Goal: Find specific page/section: Find specific page/section

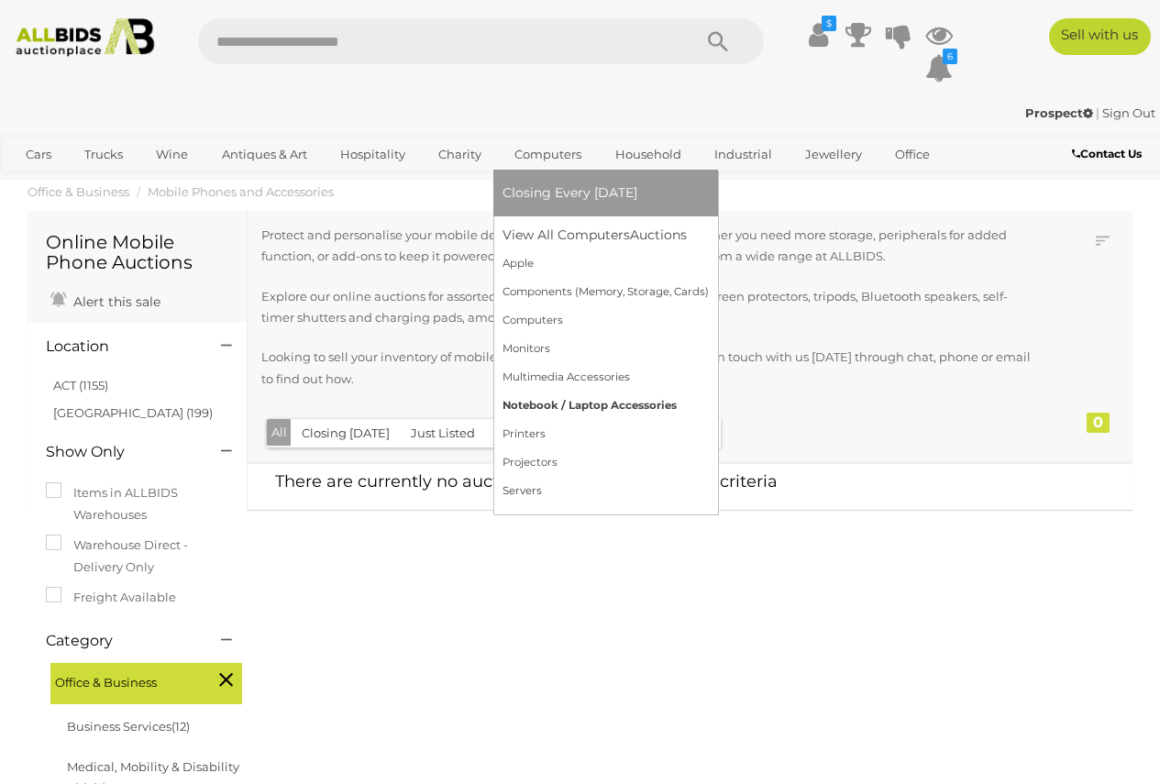
click at [595, 404] on link "Notebook / Laptop Accessories" at bounding box center [606, 406] width 206 height 28
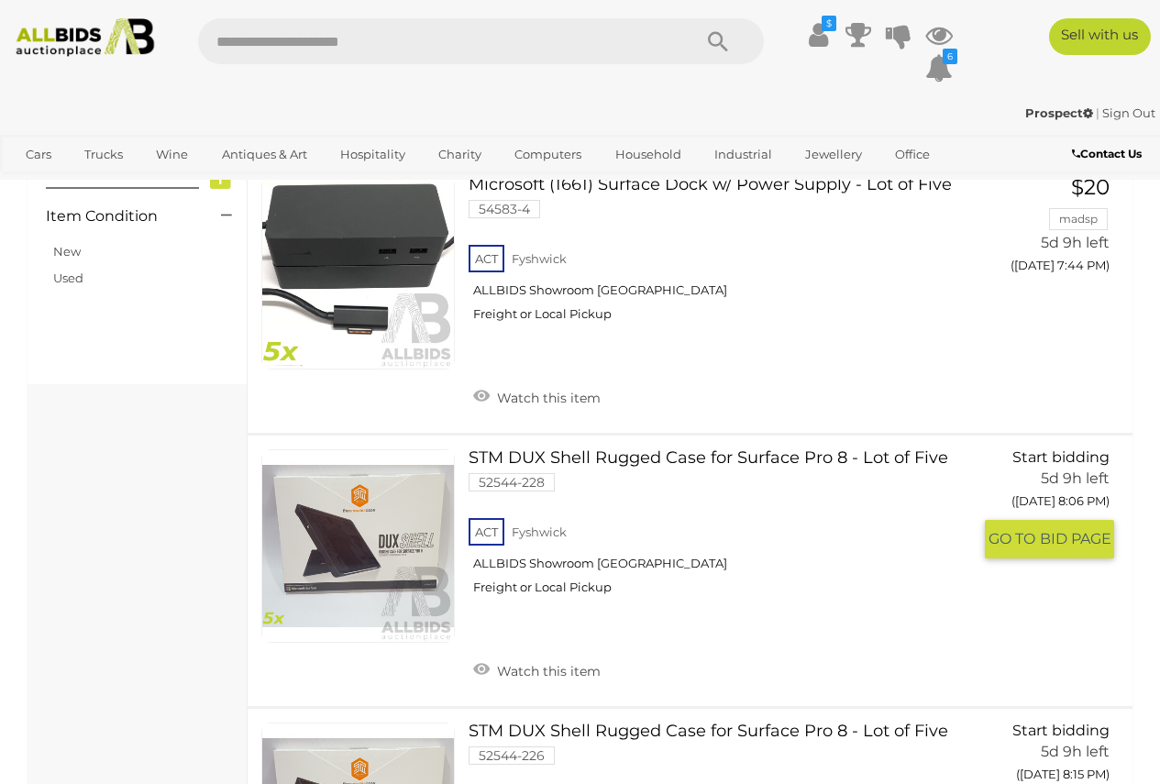
scroll to position [825, 0]
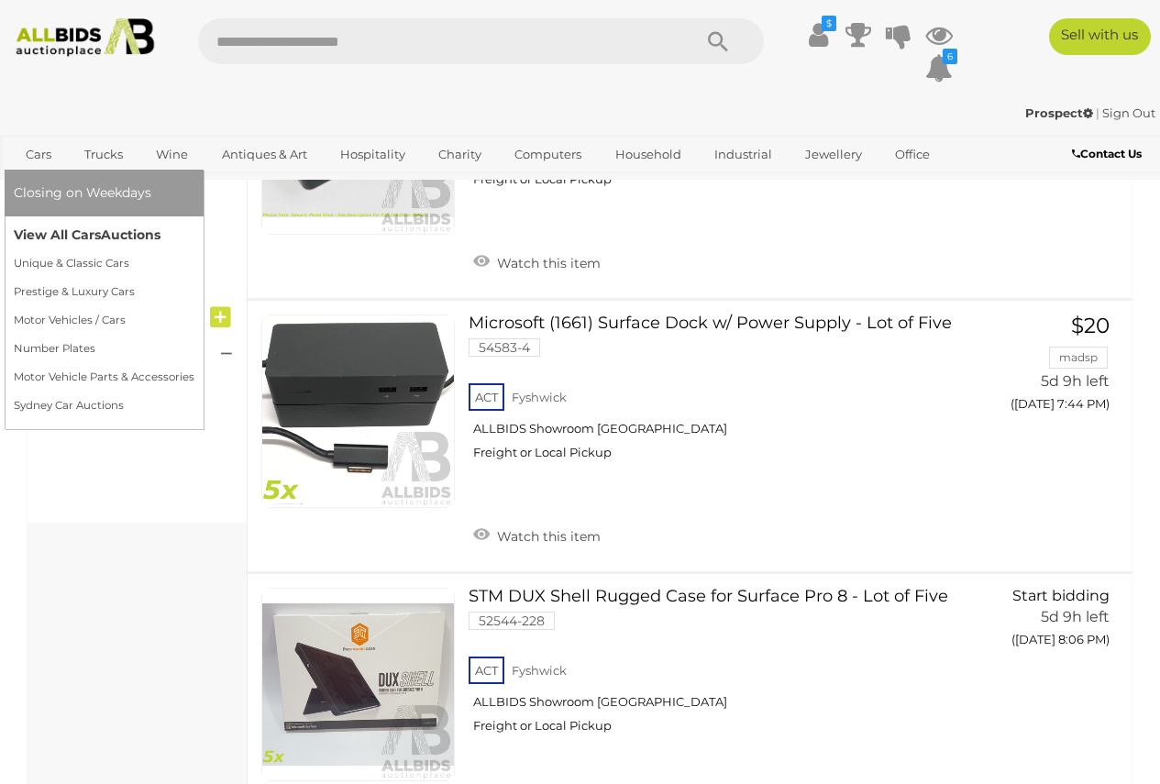
click at [40, 238] on link "View All Cars Auctions" at bounding box center [104, 235] width 181 height 28
